Goal: Find specific page/section: Find specific page/section

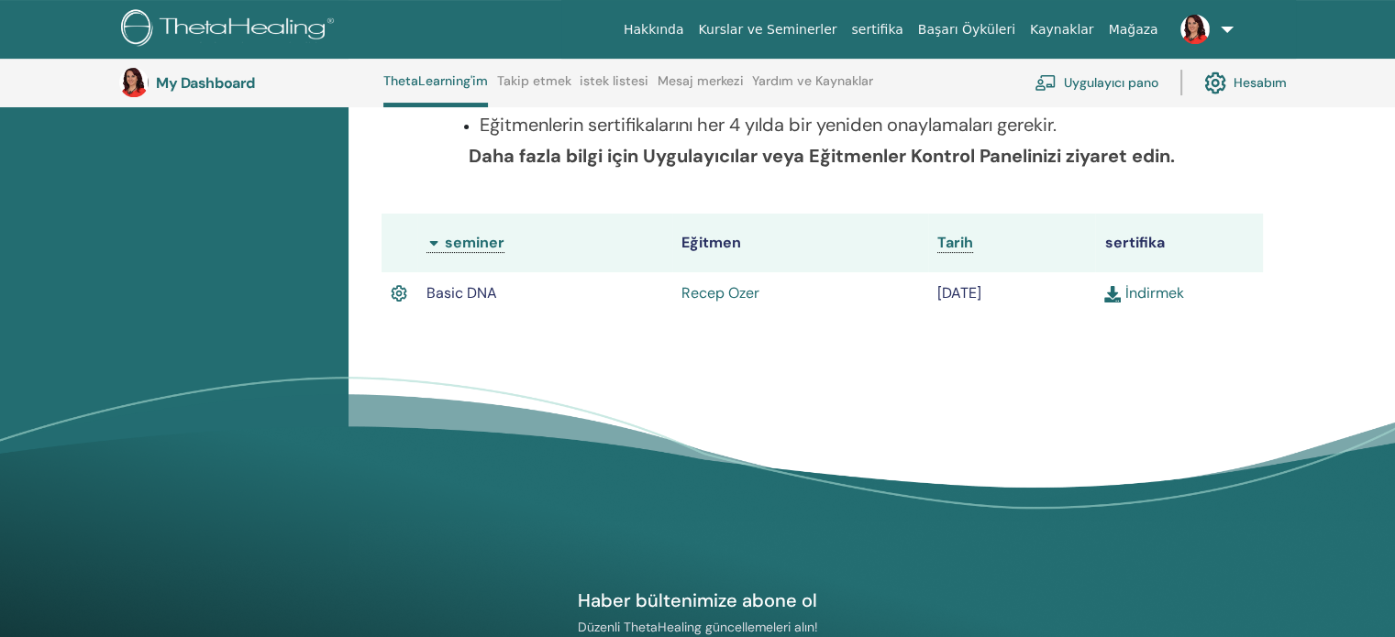
scroll to position [415, 0]
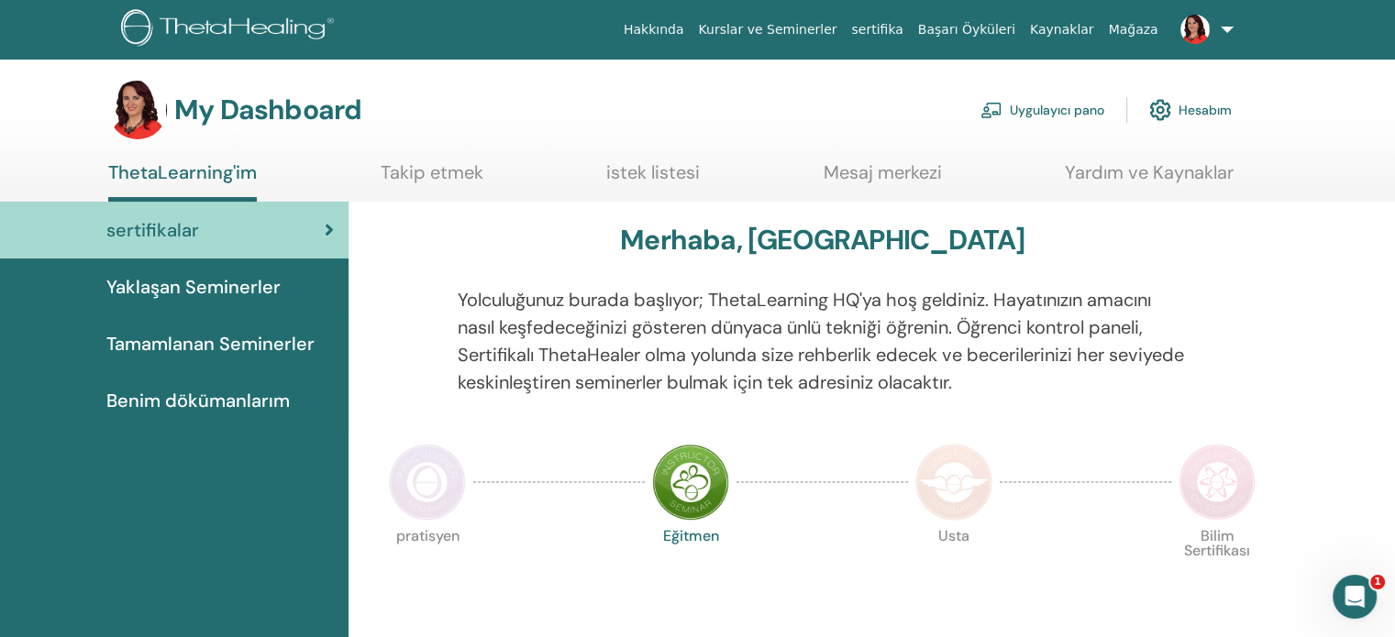
click at [1211, 108] on link "Hesabım" at bounding box center [1190, 110] width 83 height 40
